Goal: Task Accomplishment & Management: Manage account settings

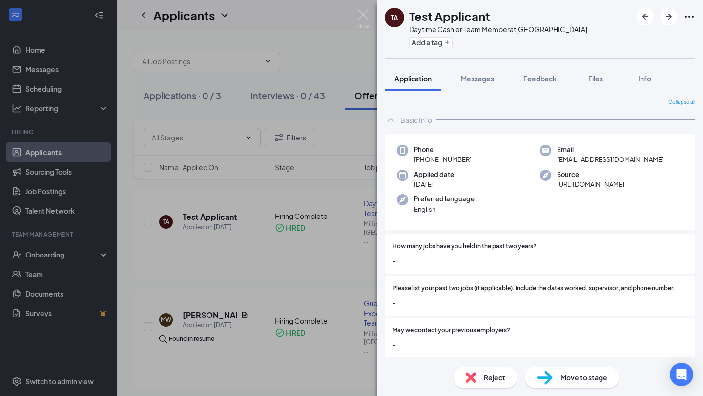
scroll to position [215, 0]
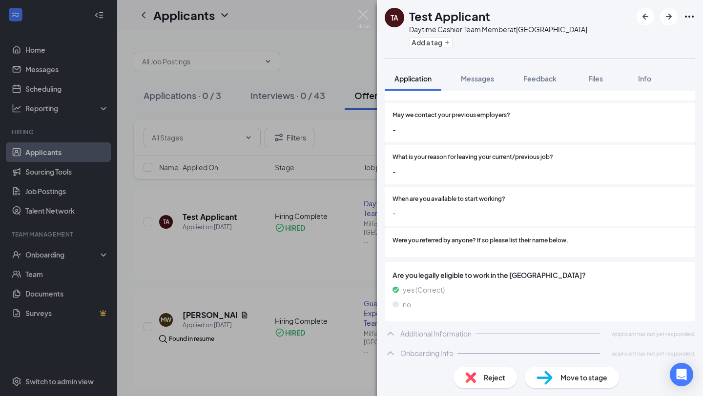
click at [88, 378] on div "TA Test Applicant Daytime Cashier Team Member at [GEOGRAPHIC_DATA] Add a tag Ap…" at bounding box center [351, 198] width 703 height 396
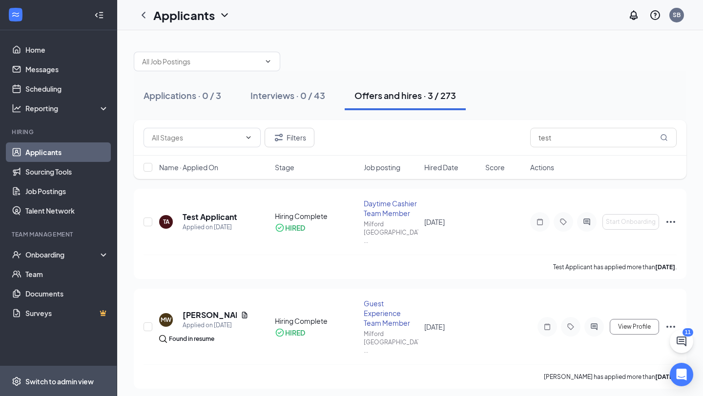
click at [76, 389] on span "Switch to admin view" at bounding box center [66, 381] width 83 height 30
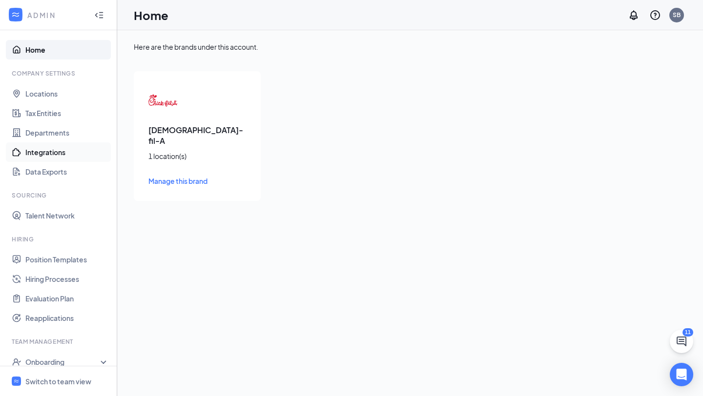
click at [49, 150] on link "Integrations" at bounding box center [66, 152] width 83 height 20
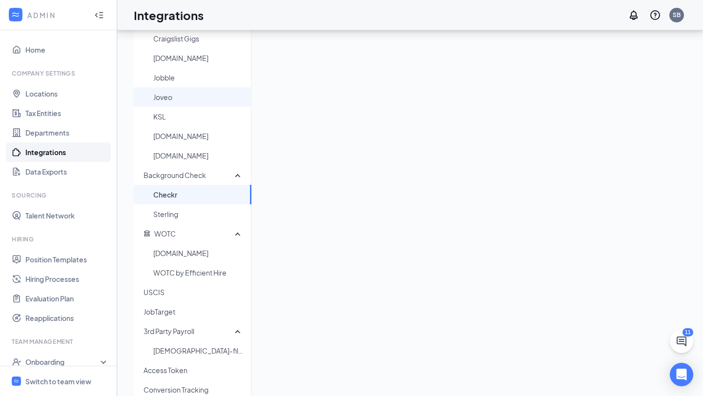
scroll to position [185, 0]
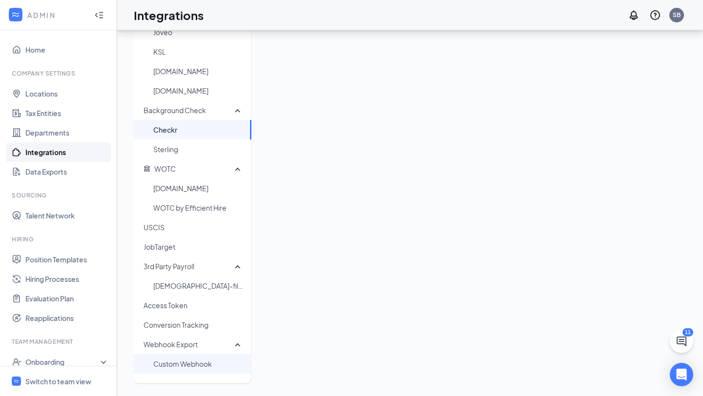
click at [181, 364] on span "Custom Webhook" at bounding box center [198, 364] width 90 height 20
click at [189, 364] on span "Custom Webhook" at bounding box center [198, 364] width 90 height 20
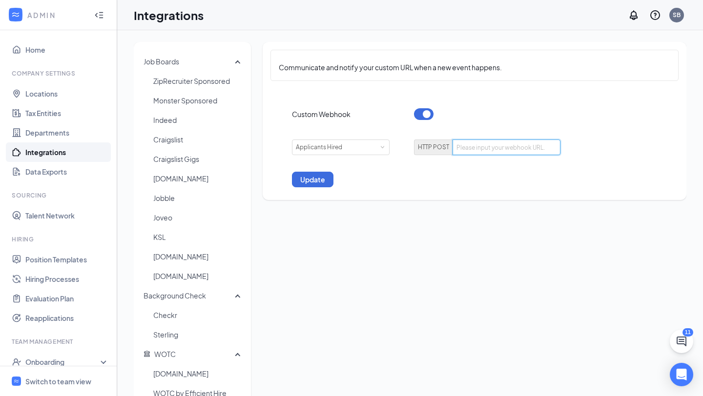
click at [465, 146] on input "text" at bounding box center [506, 148] width 108 height 16
paste input "[URL][DOMAIN_NAME]"
type input "[URL][DOMAIN_NAME]"
click at [324, 182] on button "Update" at bounding box center [312, 180] width 41 height 16
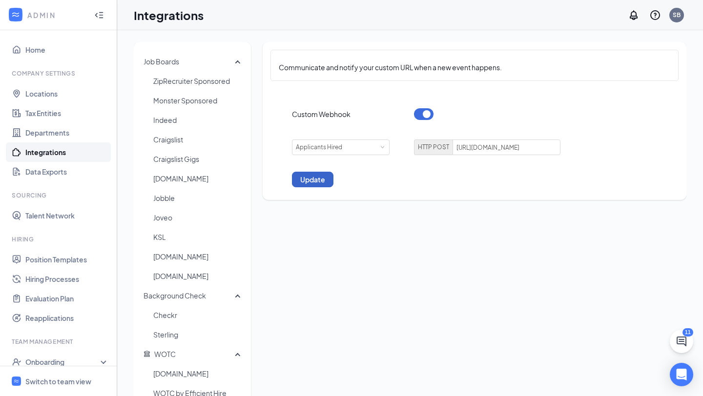
scroll to position [0, 0]
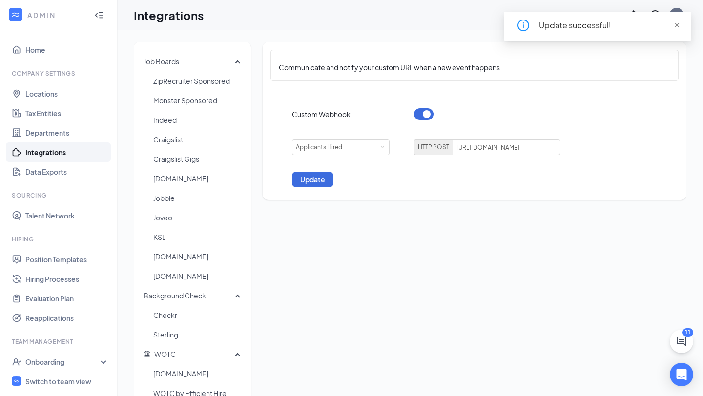
click at [674, 27] on span "close" at bounding box center [676, 25] width 7 height 7
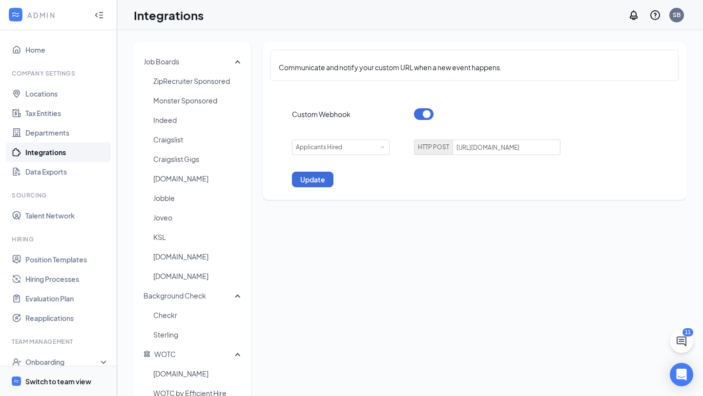
click at [60, 378] on div "Switch to team view" at bounding box center [58, 382] width 66 height 10
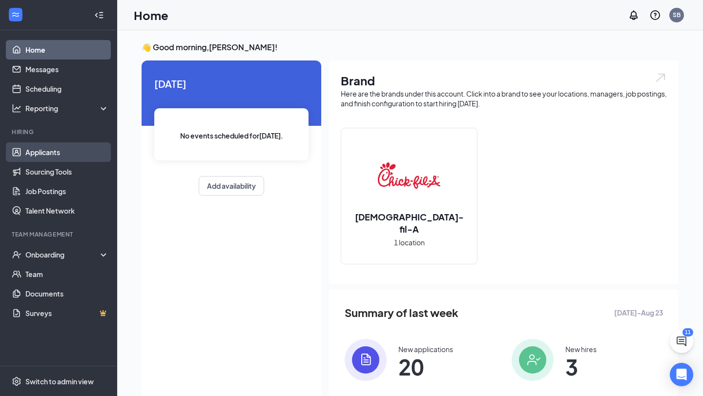
click at [36, 155] on link "Applicants" at bounding box center [66, 152] width 83 height 20
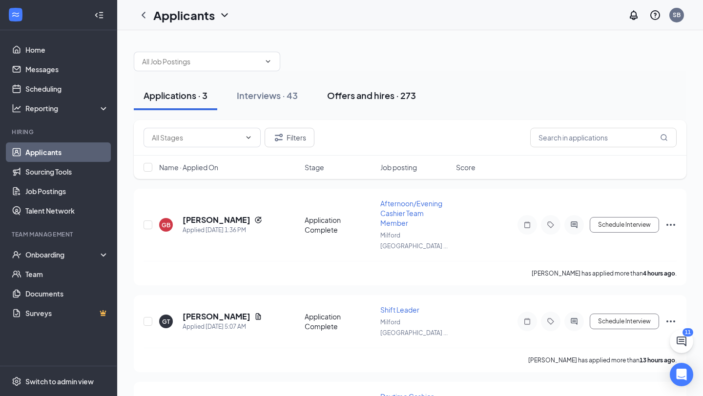
click at [381, 101] on button "Offers and hires · 273" at bounding box center [371, 95] width 108 height 29
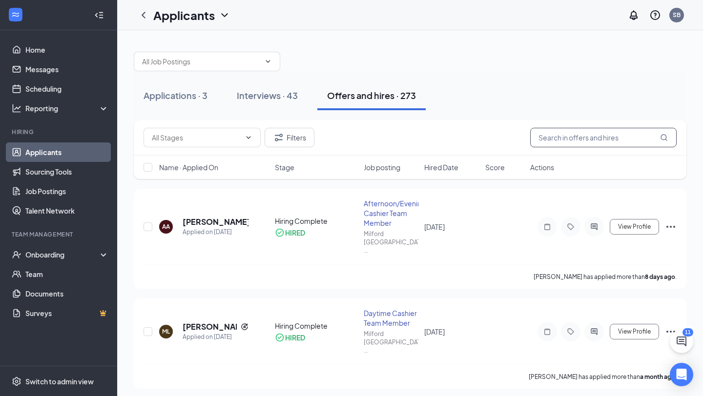
click at [588, 138] on input "text" at bounding box center [603, 138] width 146 height 20
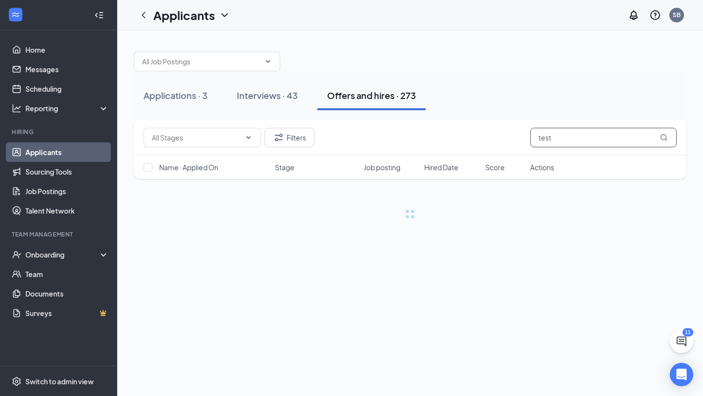
type input "test"
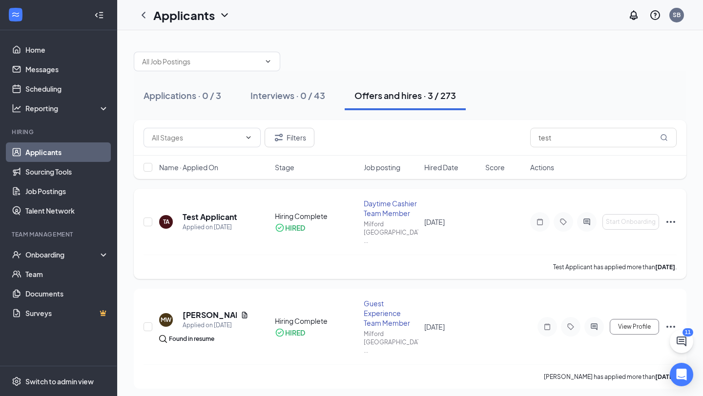
click at [666, 216] on icon "Ellipses" at bounding box center [670, 222] width 12 height 12
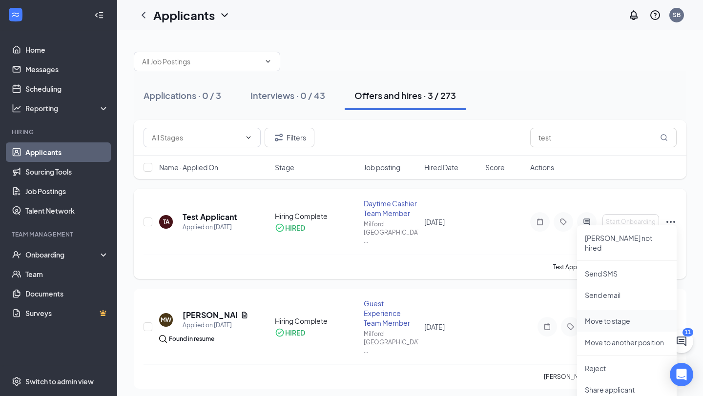
click at [610, 316] on p "Move to stage" at bounding box center [626, 321] width 84 height 10
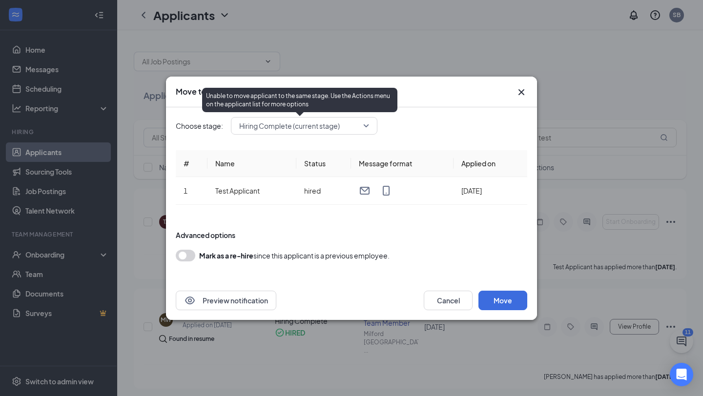
click at [342, 122] on span "Hiring Complete (current stage)" at bounding box center [299, 126] width 121 height 15
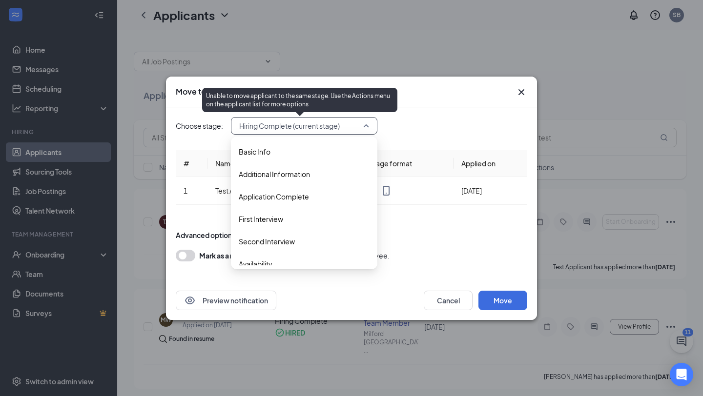
scroll to position [56, 0]
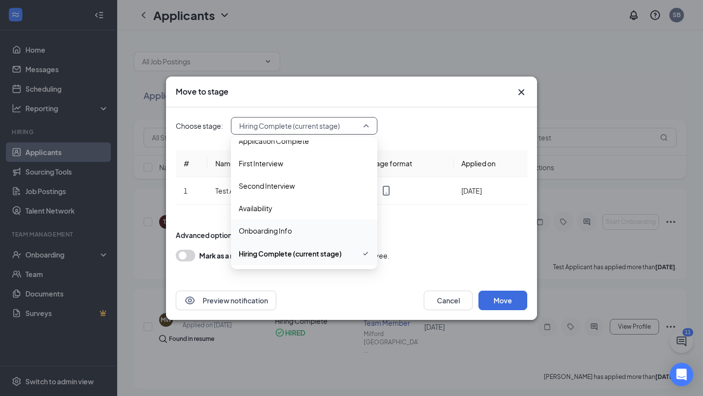
click at [304, 226] on span "Onboarding Info" at bounding box center [304, 230] width 131 height 11
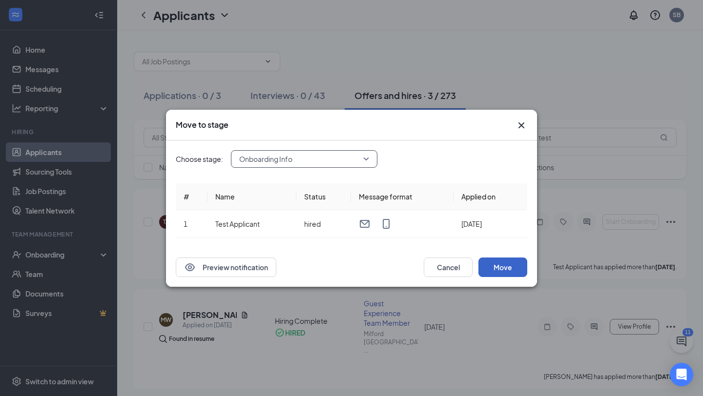
click at [488, 263] on button "Move" at bounding box center [502, 268] width 49 height 20
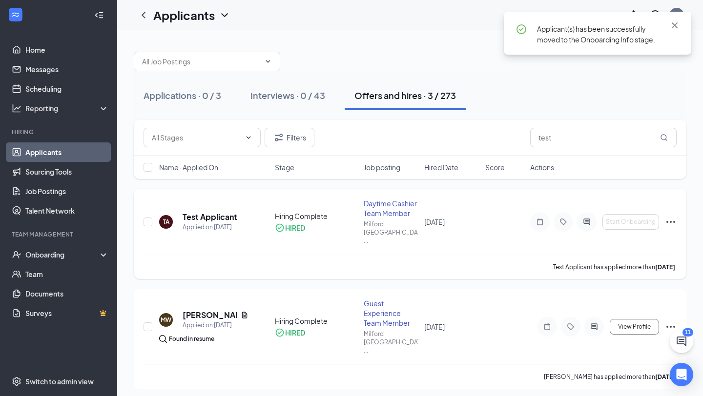
click at [671, 216] on icon "Ellipses" at bounding box center [670, 222] width 12 height 12
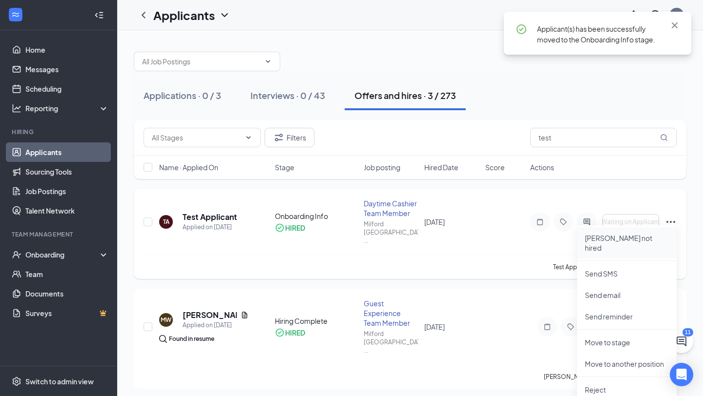
click at [644, 233] on li "[PERSON_NAME] not hired" at bounding box center [627, 242] width 100 height 31
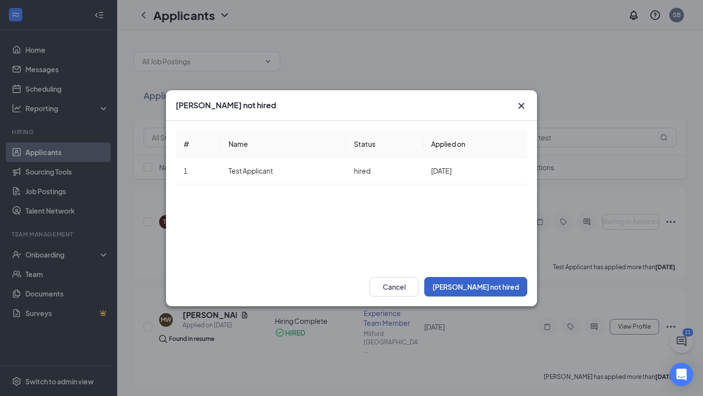
click at [495, 286] on button "[PERSON_NAME] not hired" at bounding box center [475, 287] width 103 height 20
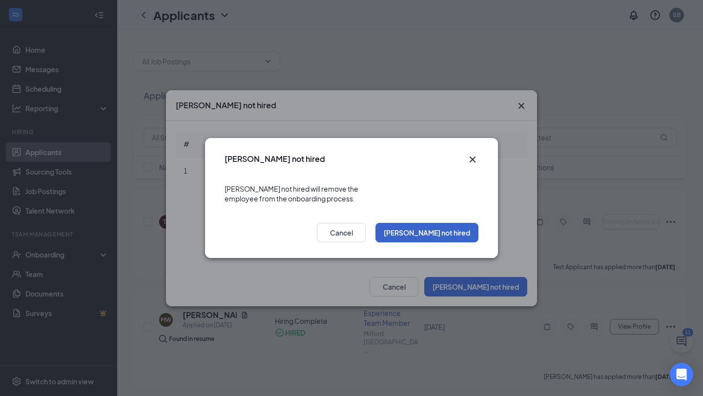
click at [453, 226] on button "[PERSON_NAME] not hired" at bounding box center [426, 233] width 103 height 20
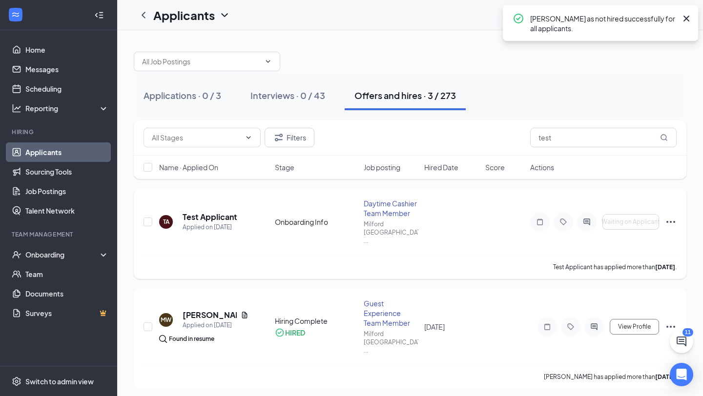
click at [672, 216] on icon "Ellipses" at bounding box center [670, 222] width 12 height 12
click at [442, 242] on div "TA Test Applicant Applied on [DATE] Onboarding Info Daytime Cashier Team Member…" at bounding box center [409, 227] width 533 height 56
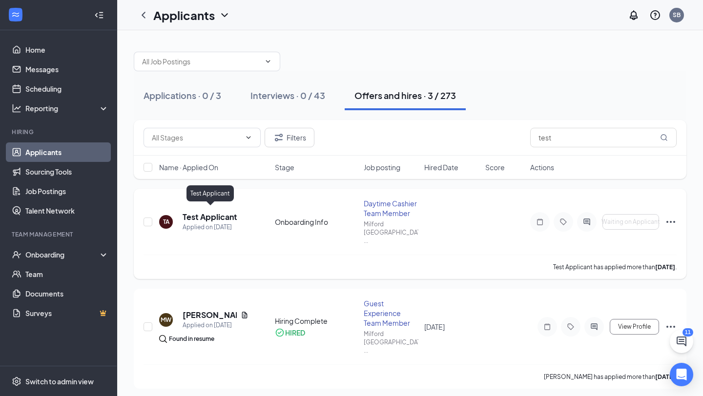
click at [210, 213] on h5 "Test Applicant" at bounding box center [209, 217] width 55 height 11
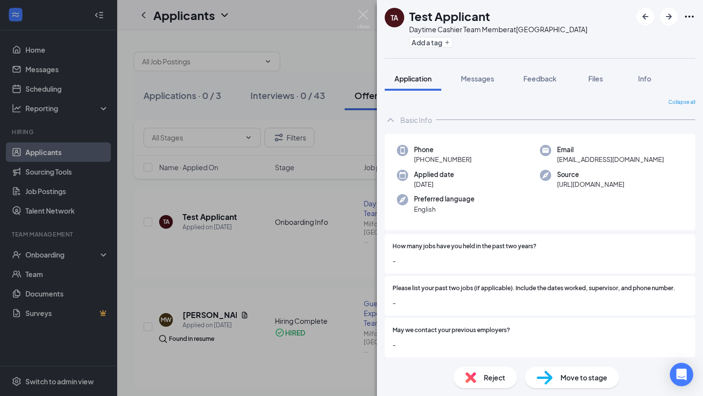
click at [574, 380] on span "Move to stage" at bounding box center [583, 377] width 47 height 11
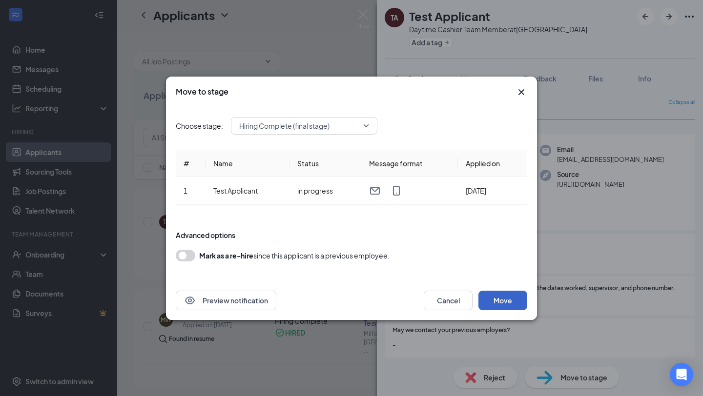
click at [497, 301] on button "Move" at bounding box center [502, 301] width 49 height 20
